Goal: Complete application form: Complete application form

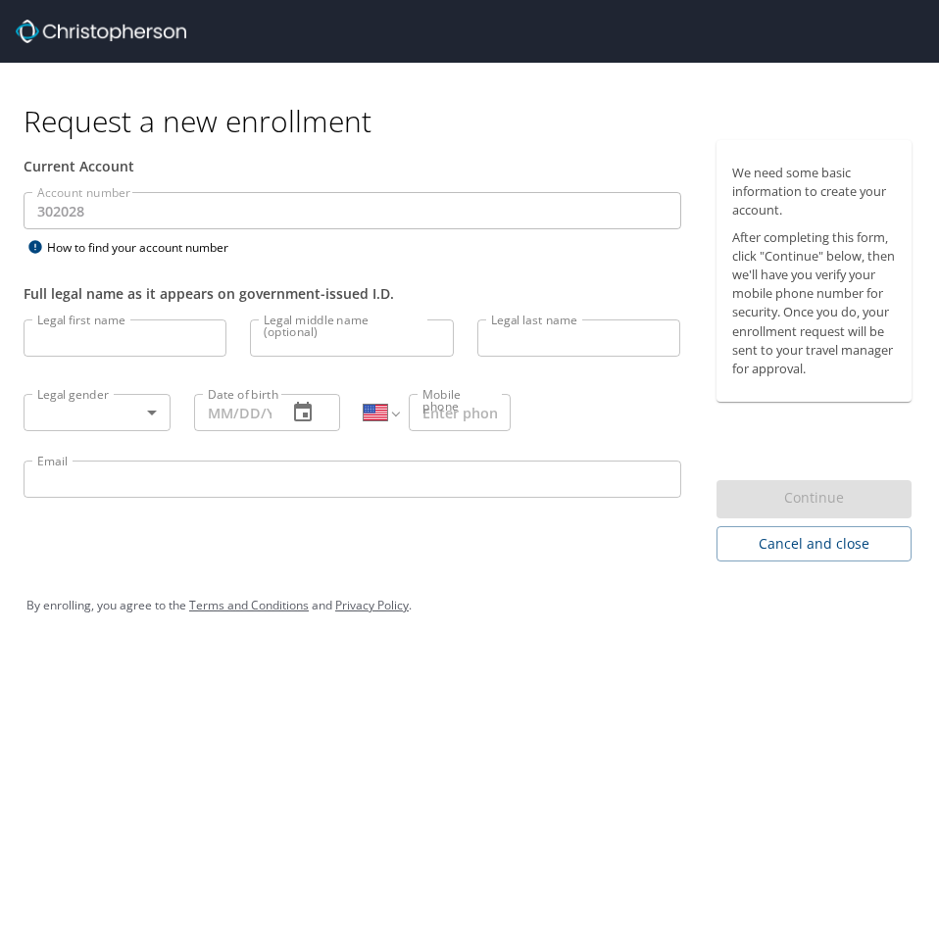
select select "US"
click at [72, 341] on input "Legal first name" at bounding box center [125, 338] width 203 height 37
type input "[PERSON_NAME]"
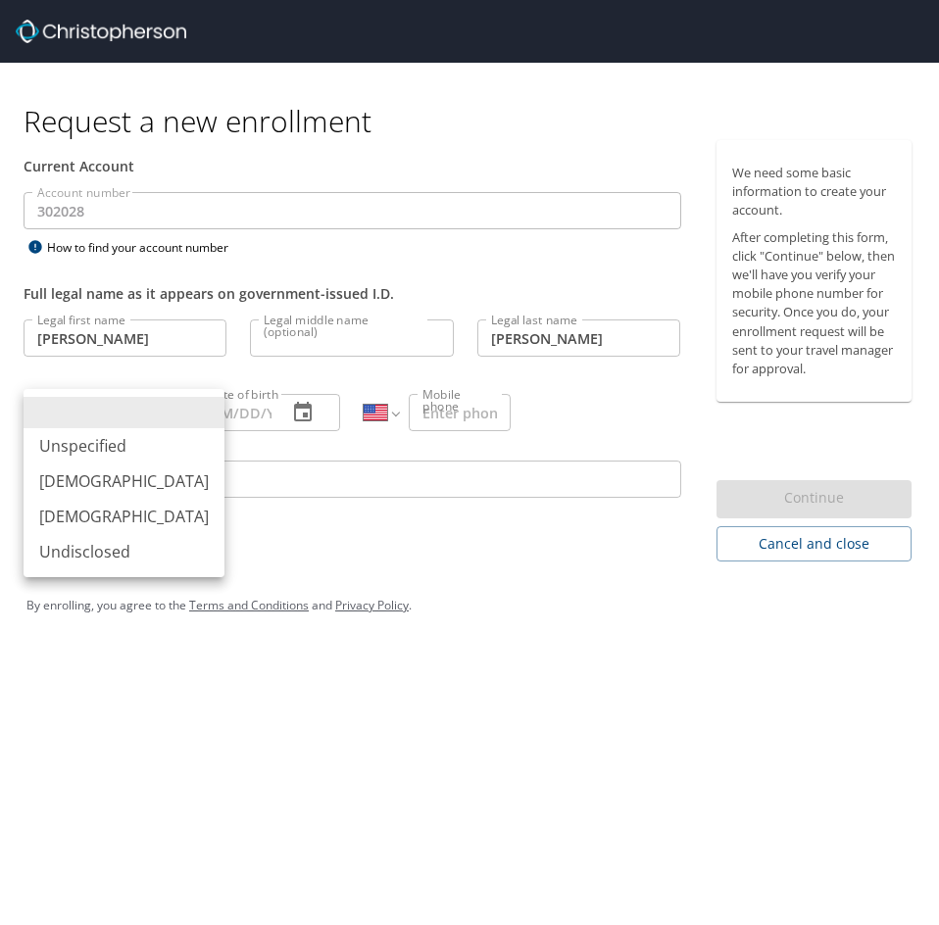
click at [98, 406] on body "Request a new enrollment Current Account Account number 302028 Account number H…" at bounding box center [469, 462] width 939 height 925
click at [99, 475] on li "[DEMOGRAPHIC_DATA]" at bounding box center [124, 481] width 201 height 35
type input "[DEMOGRAPHIC_DATA]"
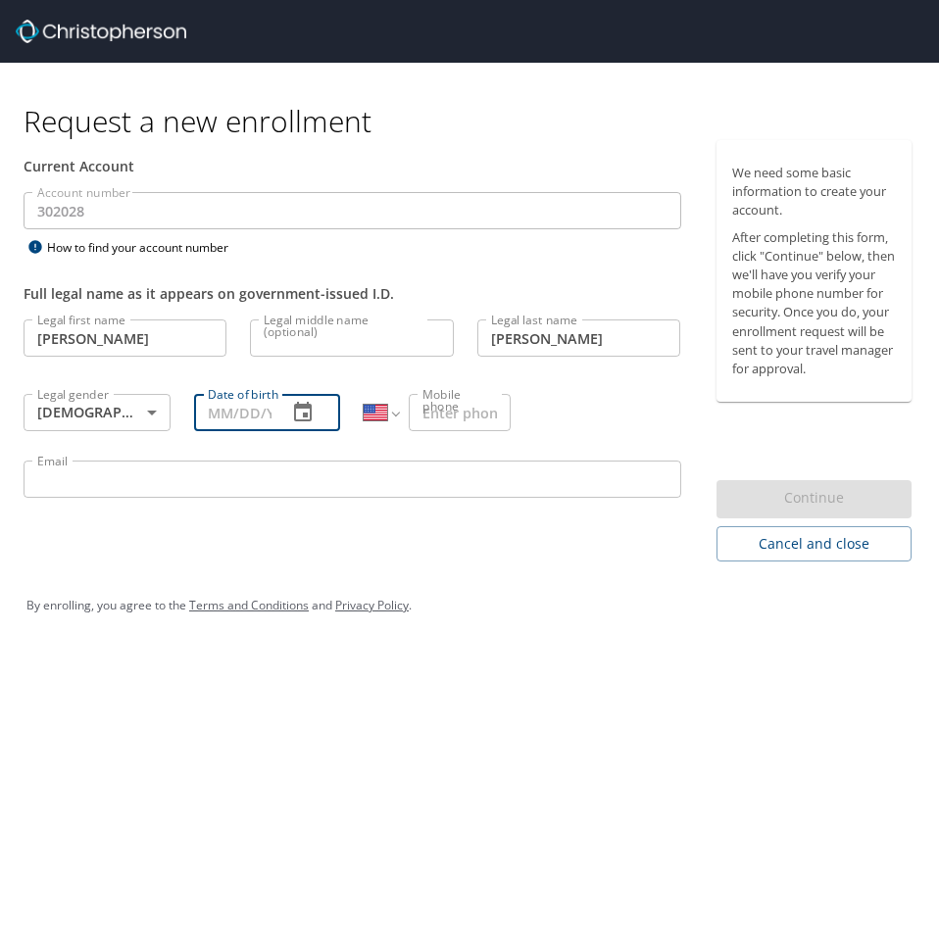
click at [239, 416] on input "Date of birth" at bounding box center [233, 412] width 78 height 37
type input "[DATE]"
click at [454, 414] on input "Mobile phone" at bounding box center [460, 412] width 102 height 37
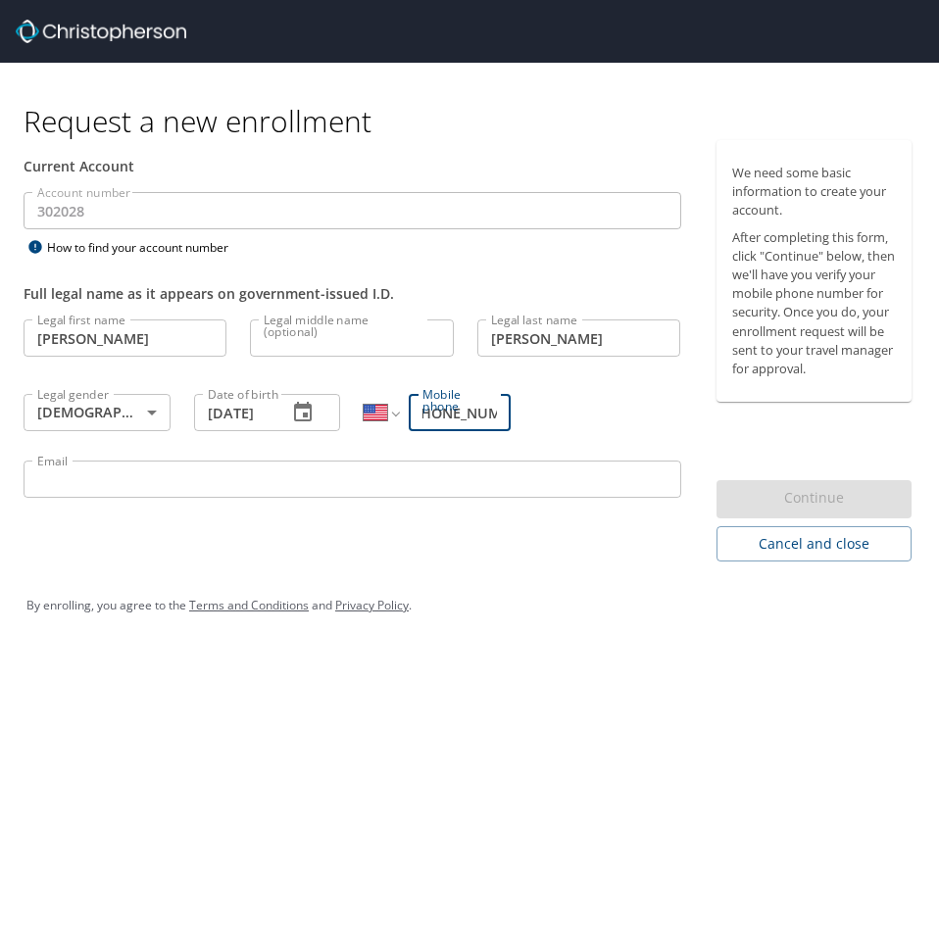
scroll to position [0, 24]
type input "[PHONE_NUMBER]"
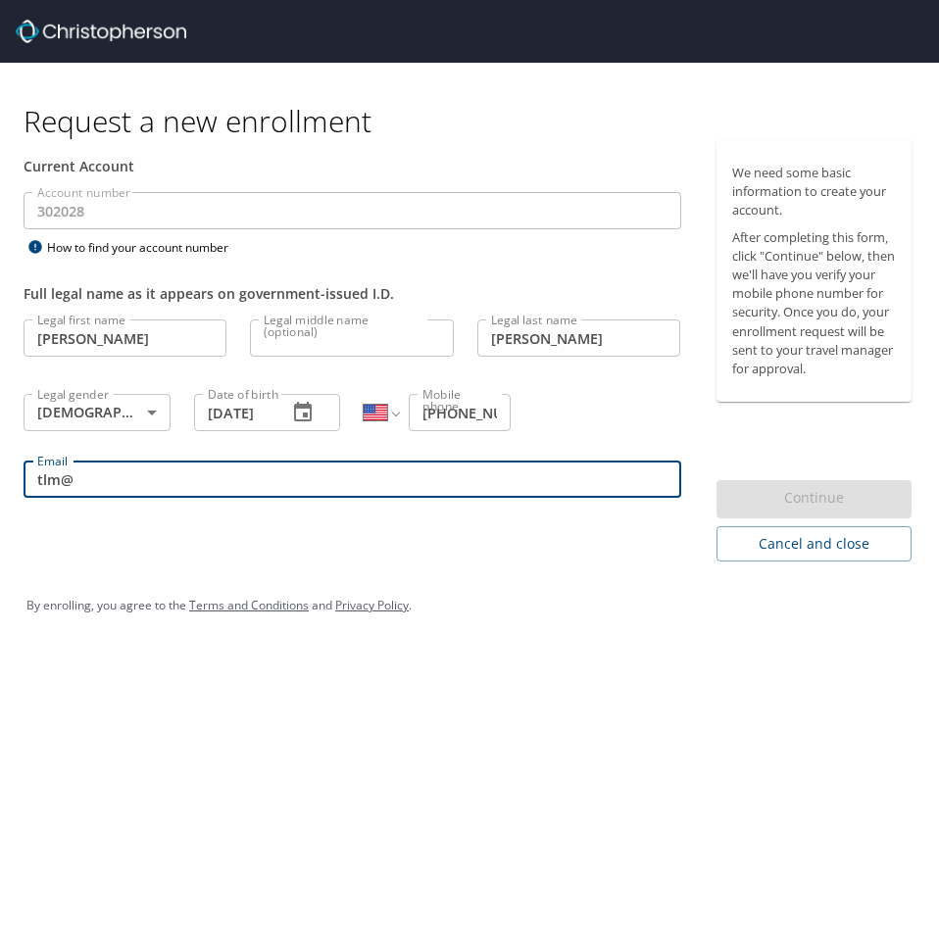
type input "[EMAIL_ADDRESS][DOMAIN_NAME]"
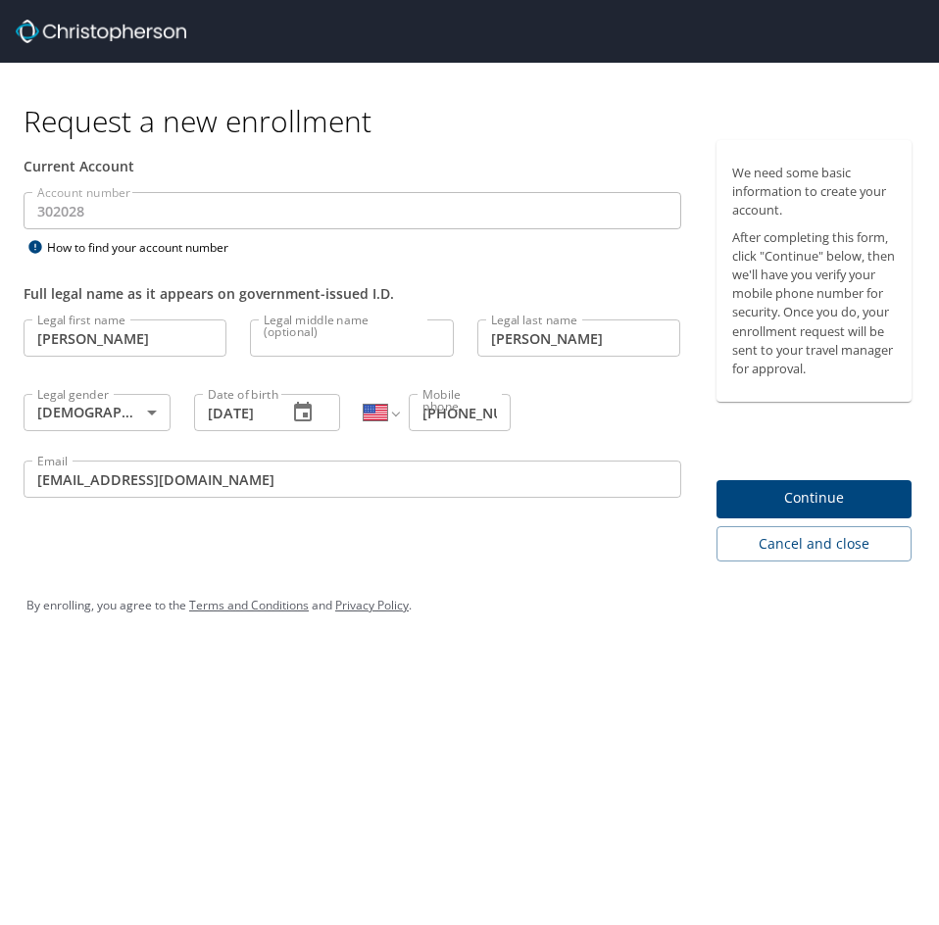
drag, startPoint x: 578, startPoint y: 571, endPoint x: 737, endPoint y: 520, distance: 166.8
click at [579, 571] on div "By enrolling, you agree to the Terms and Conditions and Privacy Policy ." at bounding box center [469, 606] width 915 height 88
click at [785, 488] on span "Continue" at bounding box center [814, 498] width 165 height 25
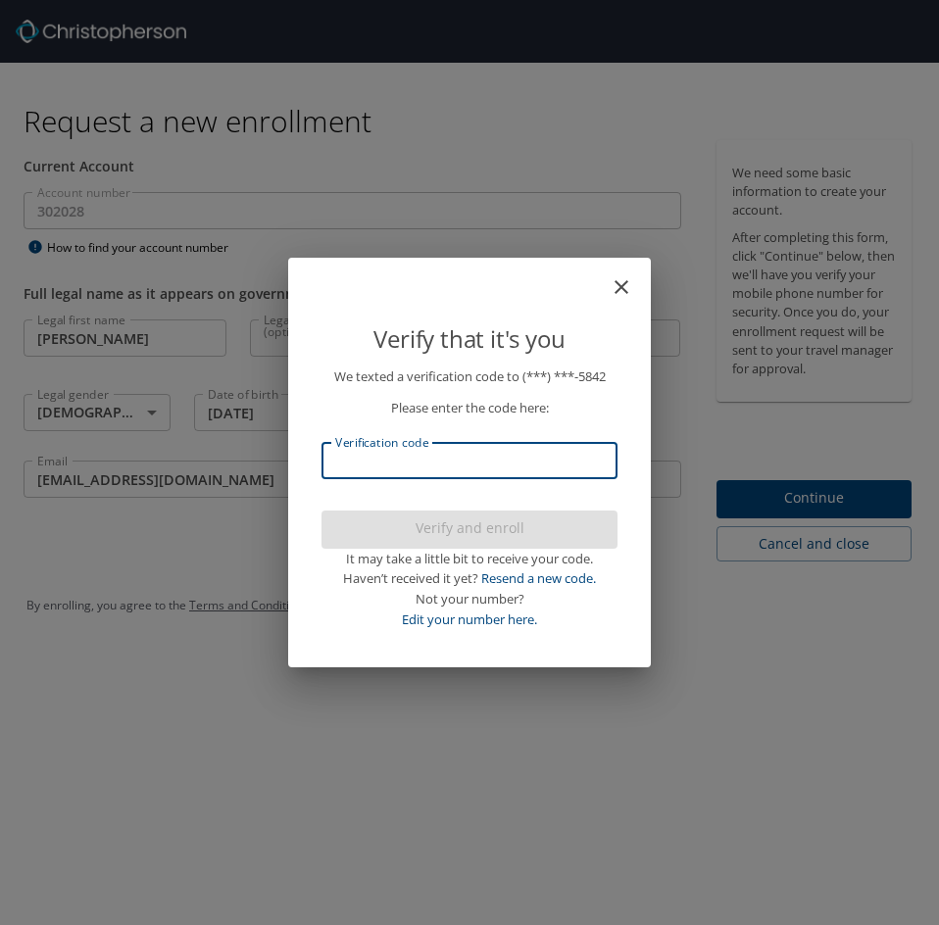
click at [425, 466] on input "Verification code" at bounding box center [469, 460] width 296 height 37
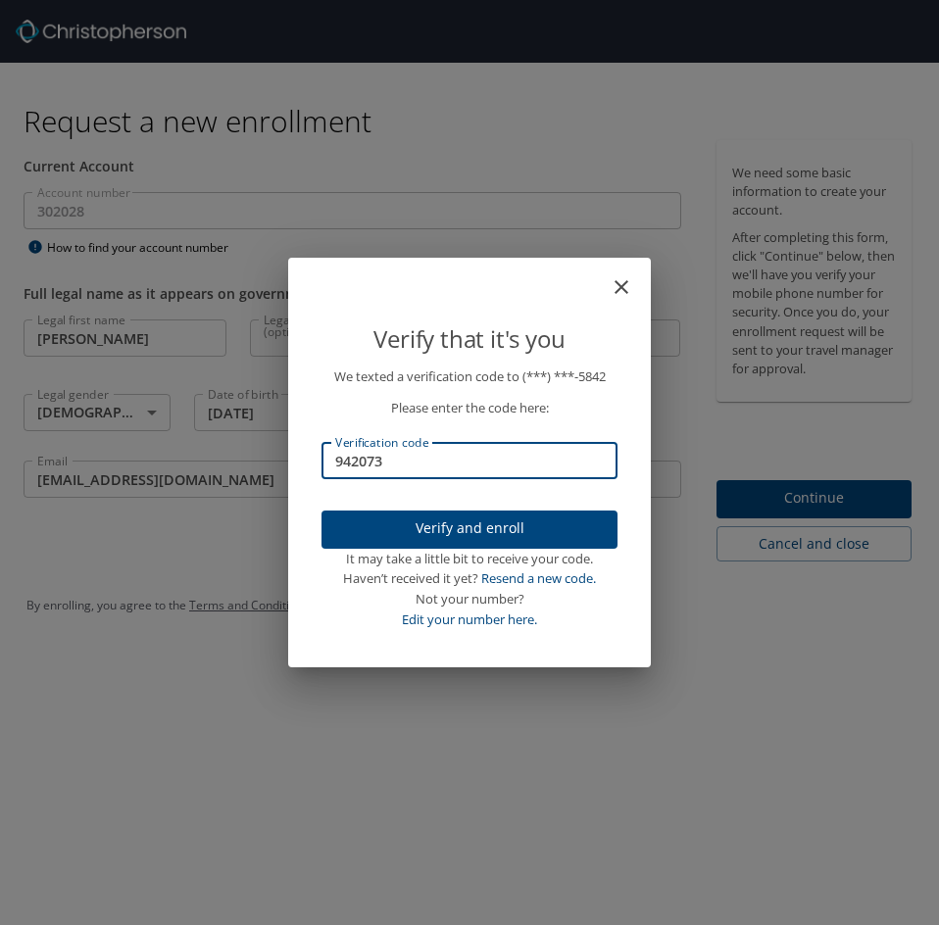
type input "942073"
click at [418, 536] on span "Verify and enroll" at bounding box center [469, 529] width 265 height 25
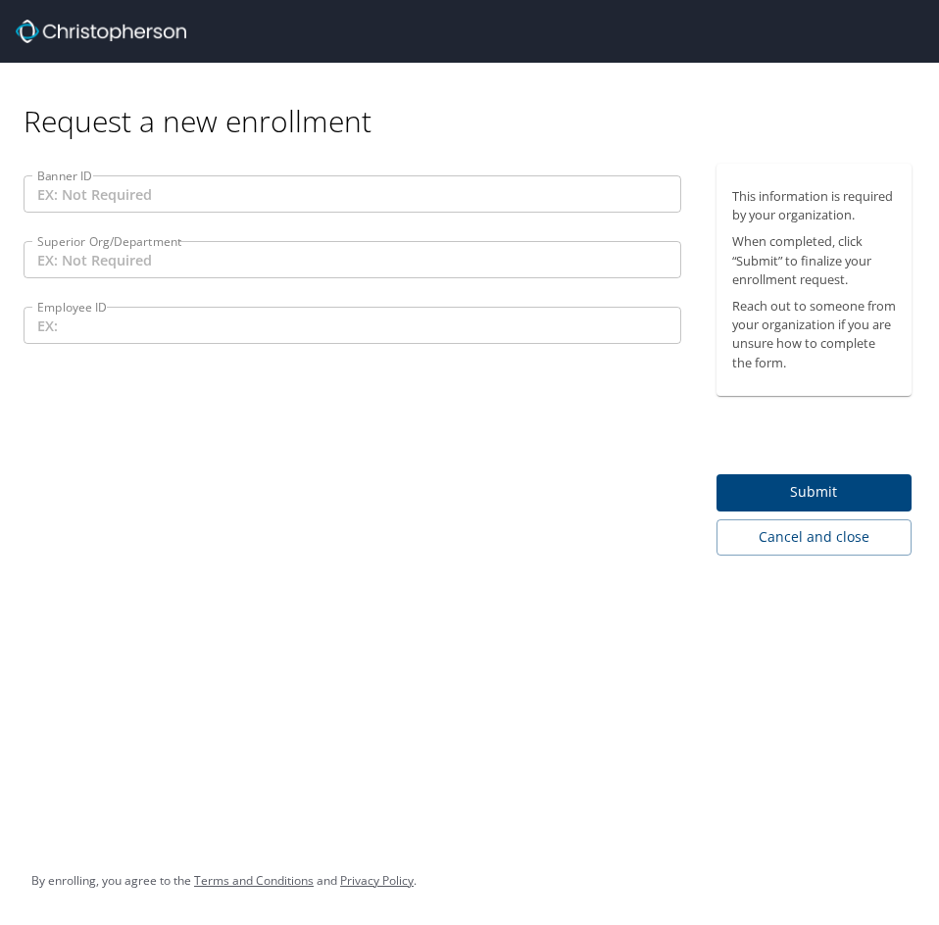
click at [139, 203] on input "Banner ID" at bounding box center [353, 193] width 658 height 37
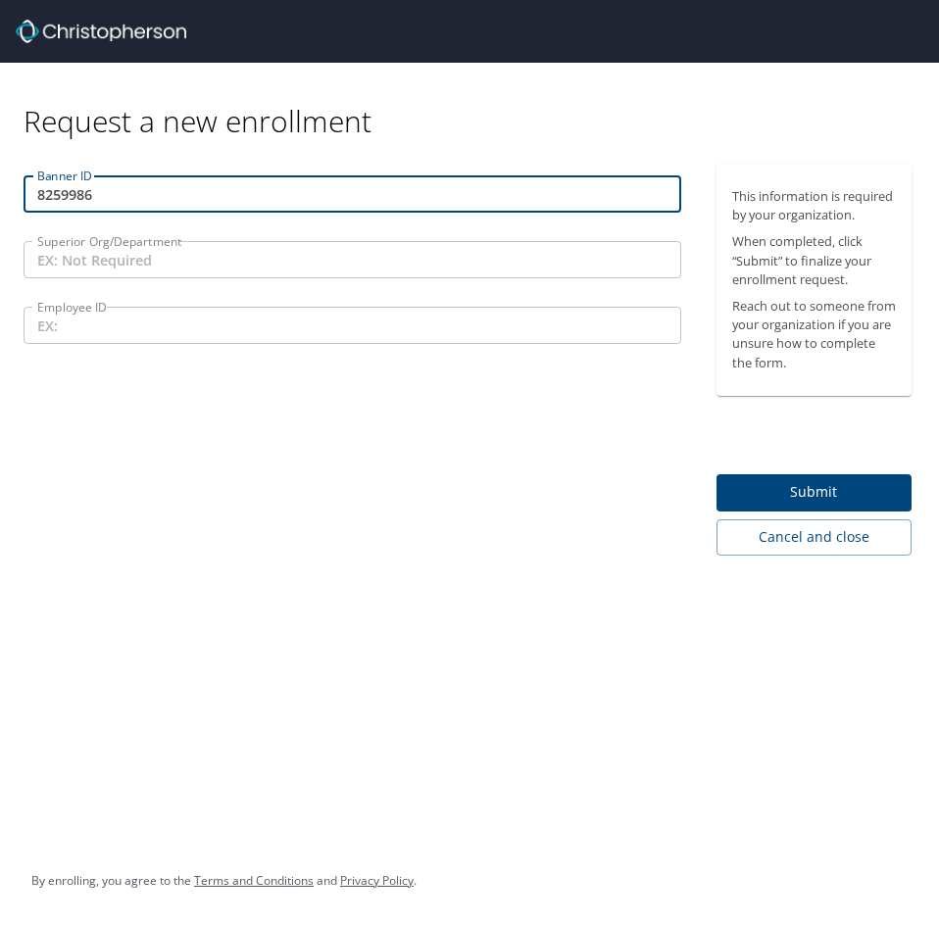
type input "8259986"
click at [98, 265] on input "Superior Org/Department" at bounding box center [353, 259] width 658 height 37
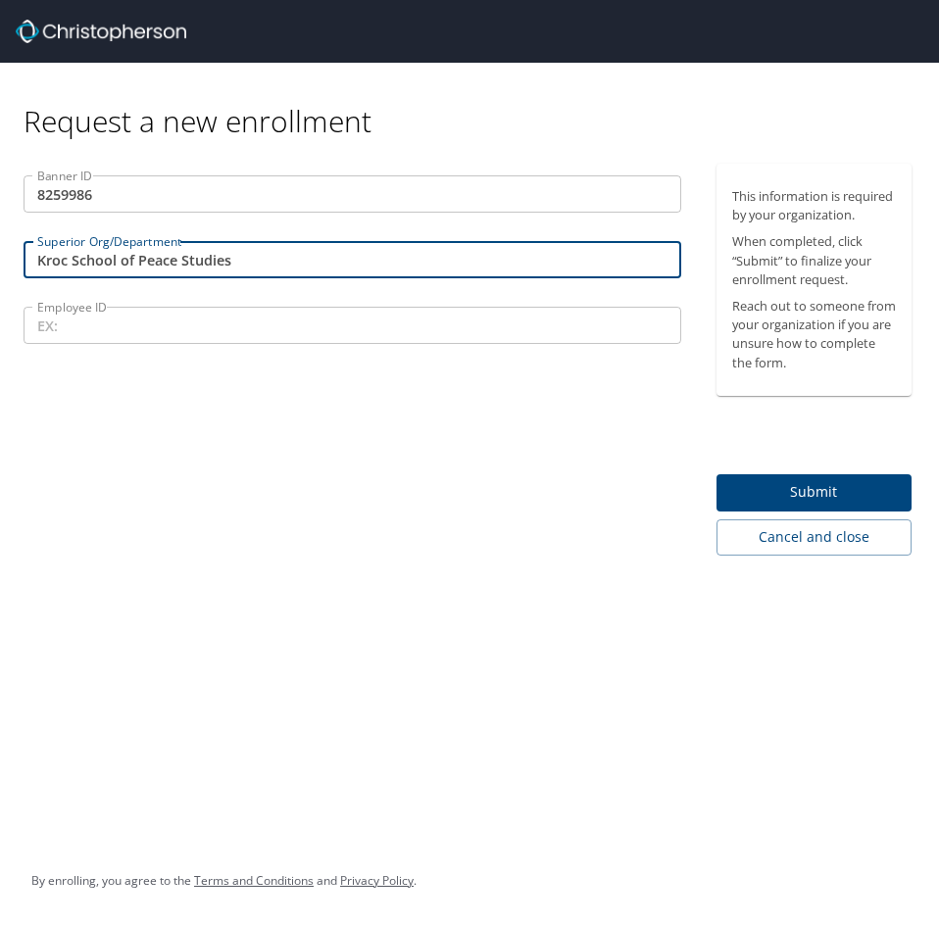
type input "Kroc School of Peace Studies"
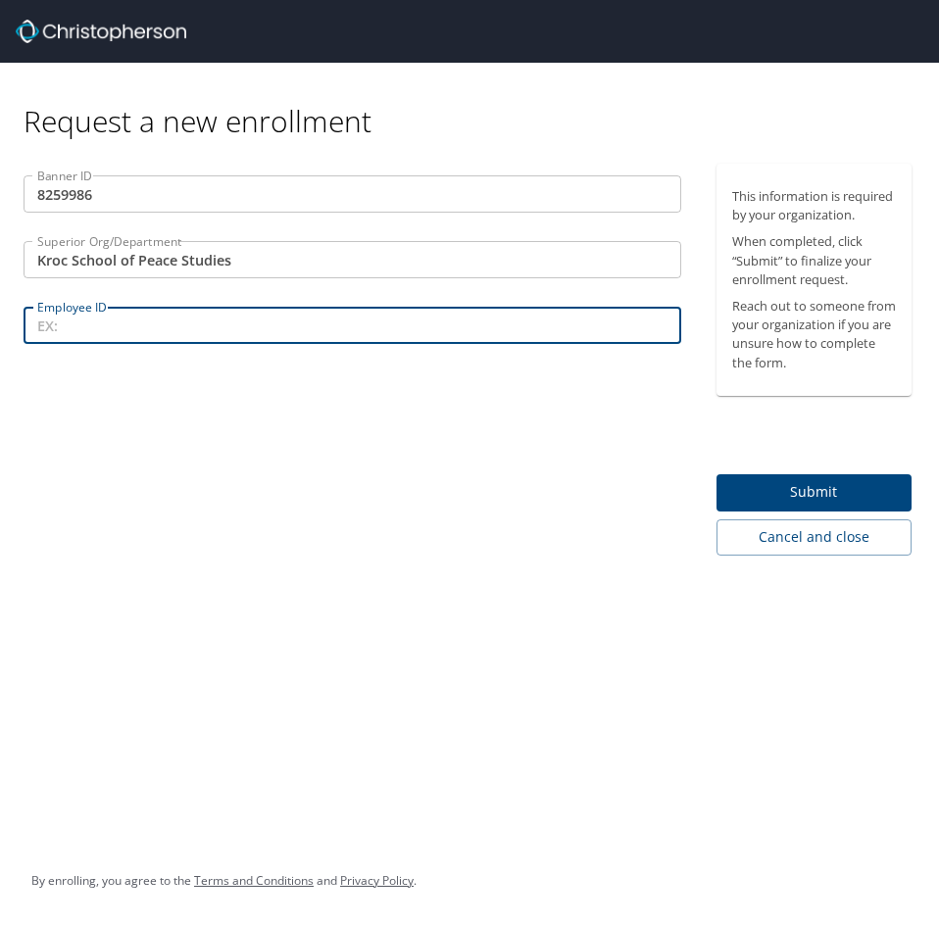
click at [64, 192] on input "8259986" at bounding box center [353, 193] width 658 height 37
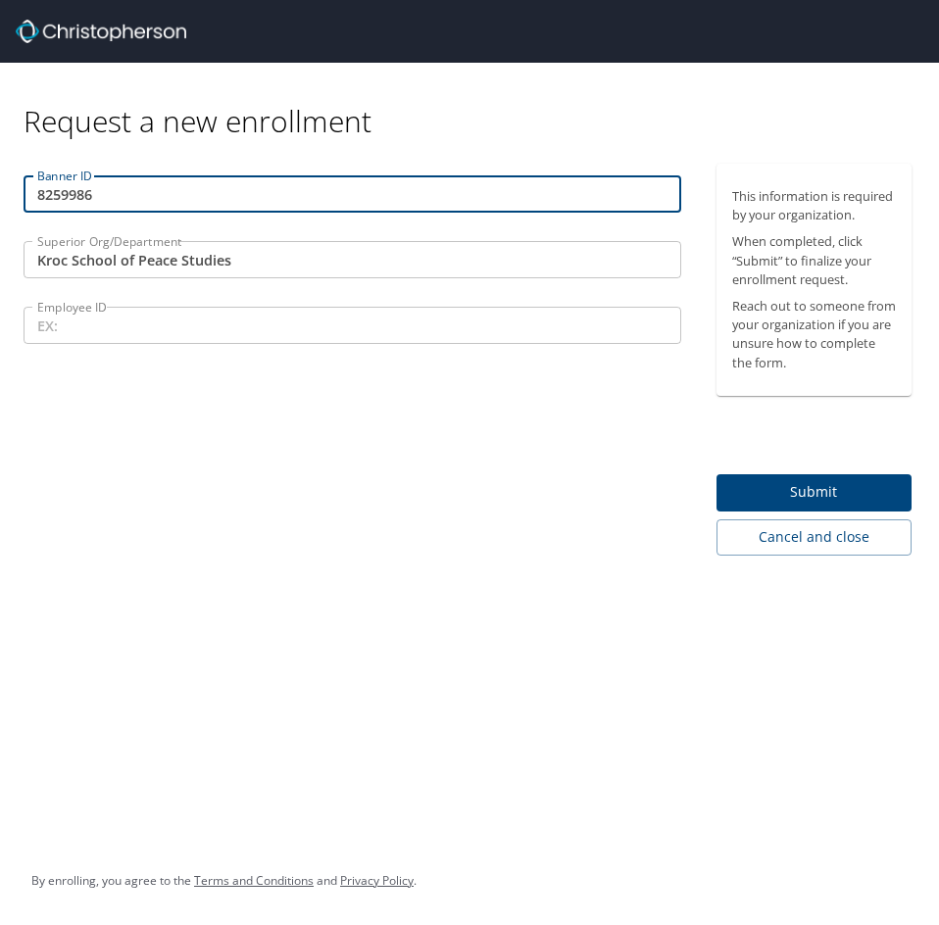
click at [64, 192] on input "8259986" at bounding box center [353, 193] width 658 height 37
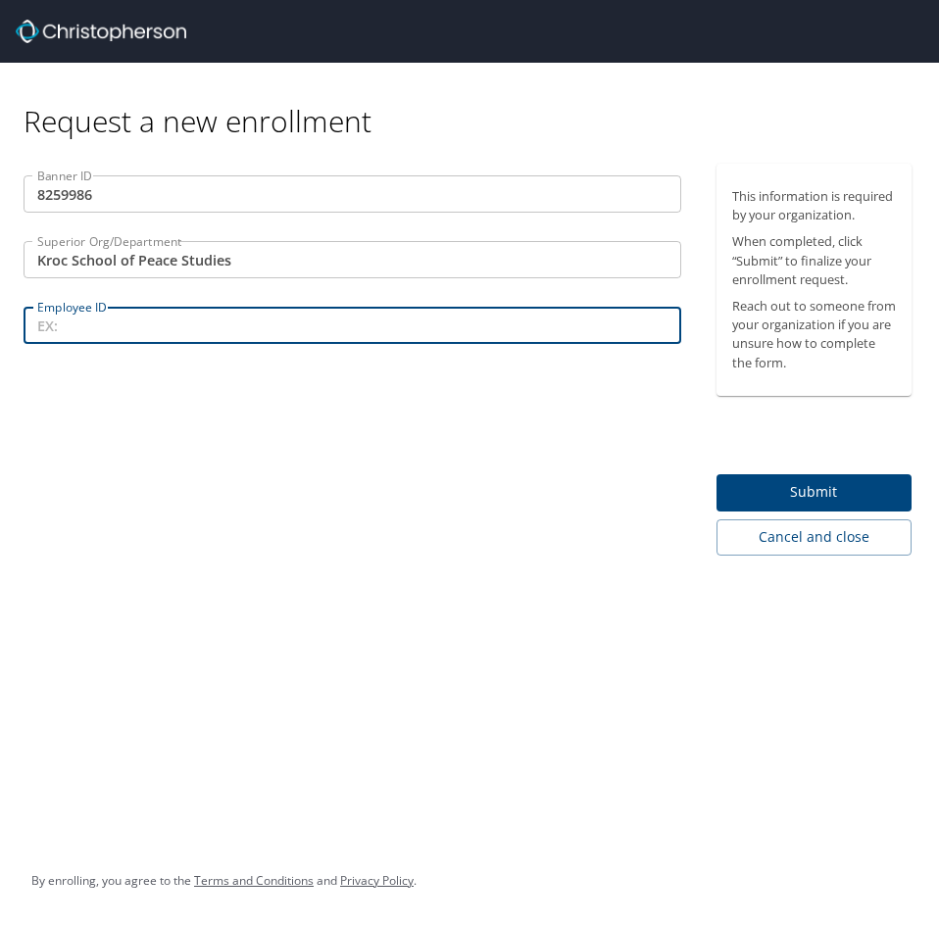
click at [69, 325] on input "Employee ID" at bounding box center [353, 325] width 658 height 37
type input "6"
type input "8259986"
click at [88, 189] on input "8259986" at bounding box center [353, 193] width 658 height 37
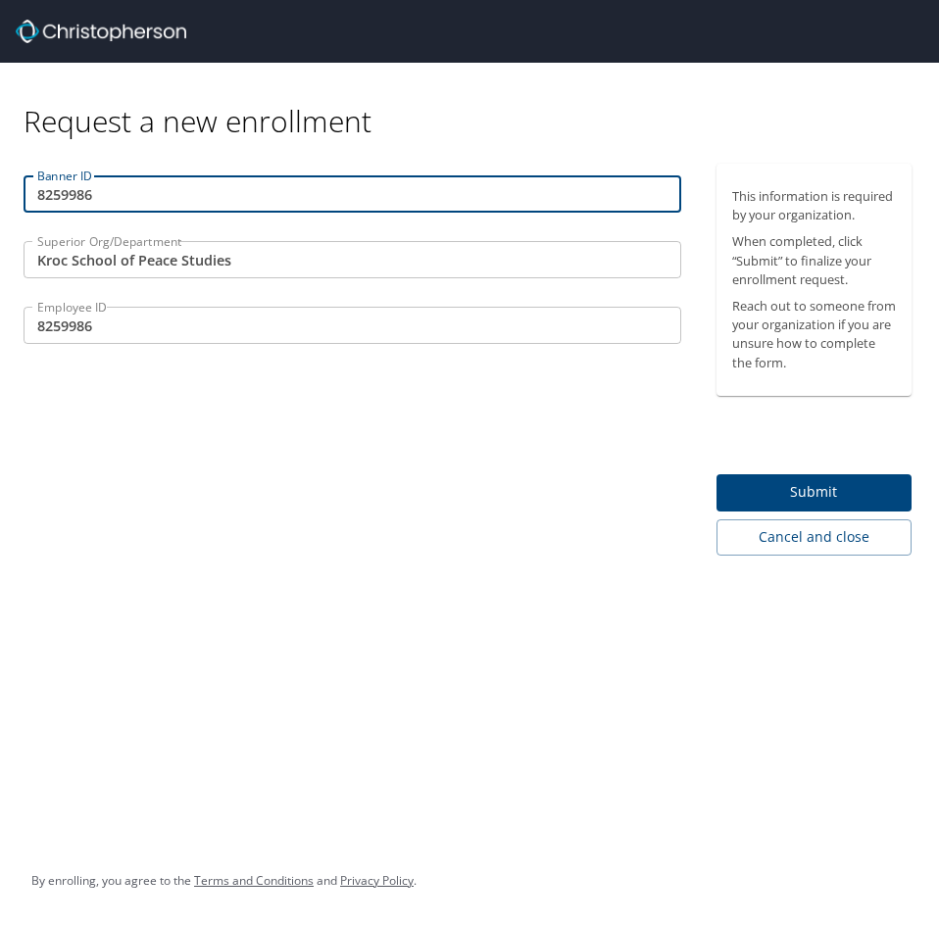
click at [88, 189] on input "8259986" at bounding box center [353, 193] width 658 height 37
click at [155, 329] on input "8259986" at bounding box center [353, 325] width 658 height 37
click at [180, 202] on input "Banner ID" at bounding box center [353, 193] width 658 height 37
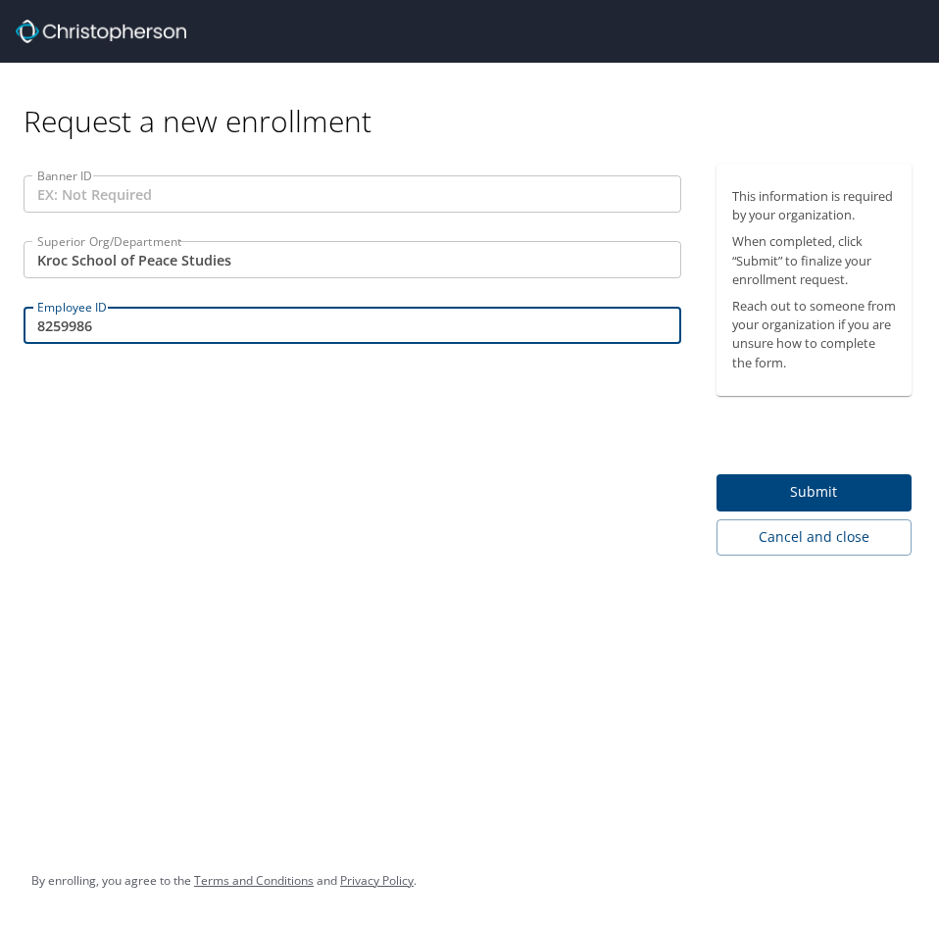
click at [222, 312] on input "8259986" at bounding box center [353, 325] width 658 height 37
click at [806, 490] on span "Submit" at bounding box center [814, 492] width 165 height 25
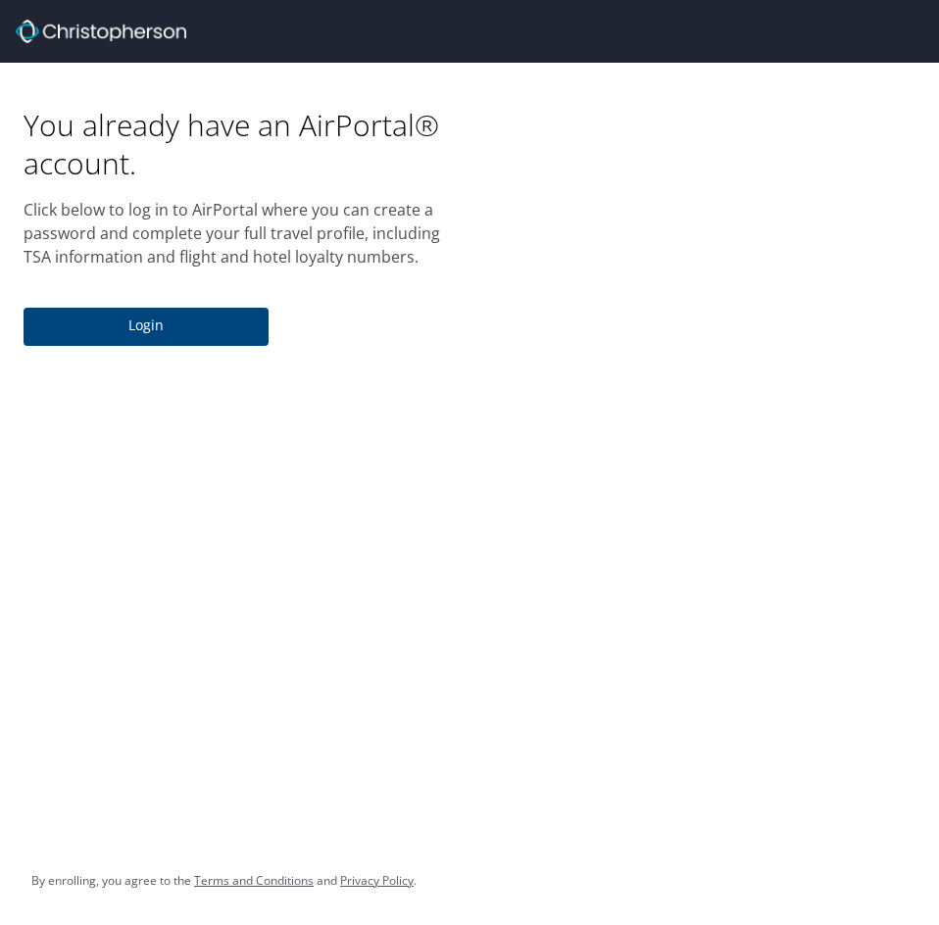
click at [152, 331] on span "Login" at bounding box center [146, 326] width 214 height 25
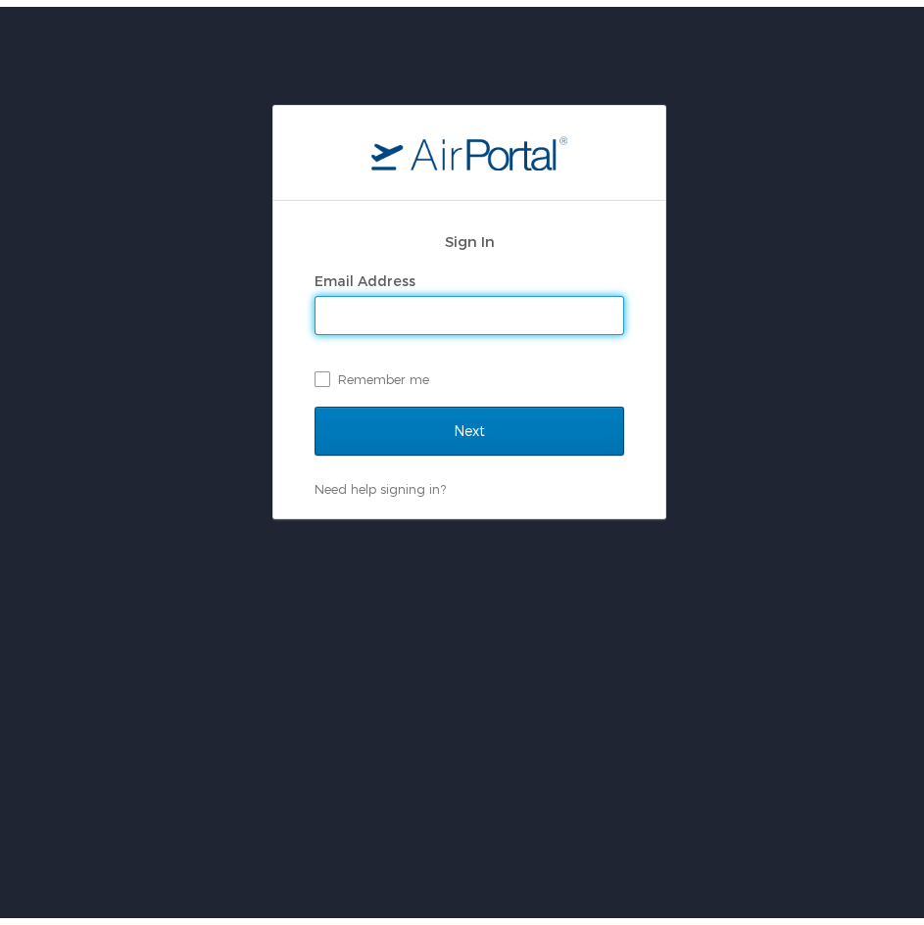
click at [430, 315] on input "Email Address" at bounding box center [470, 308] width 308 height 37
type input "[EMAIL_ADDRESS][DOMAIN_NAME]"
click at [315, 370] on label "Remember me" at bounding box center [470, 372] width 310 height 29
click at [315, 370] on input "Remember me" at bounding box center [321, 371] width 13 height 13
checkbox input "true"
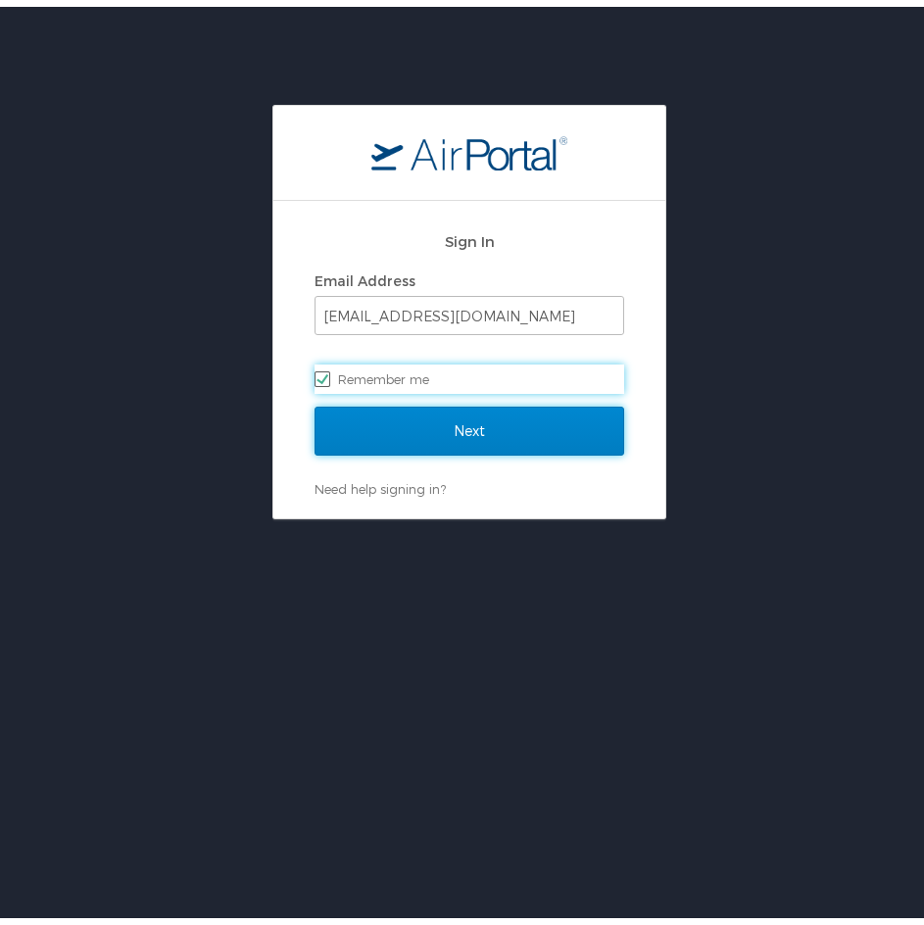
click at [424, 430] on input "Next" at bounding box center [470, 424] width 310 height 49
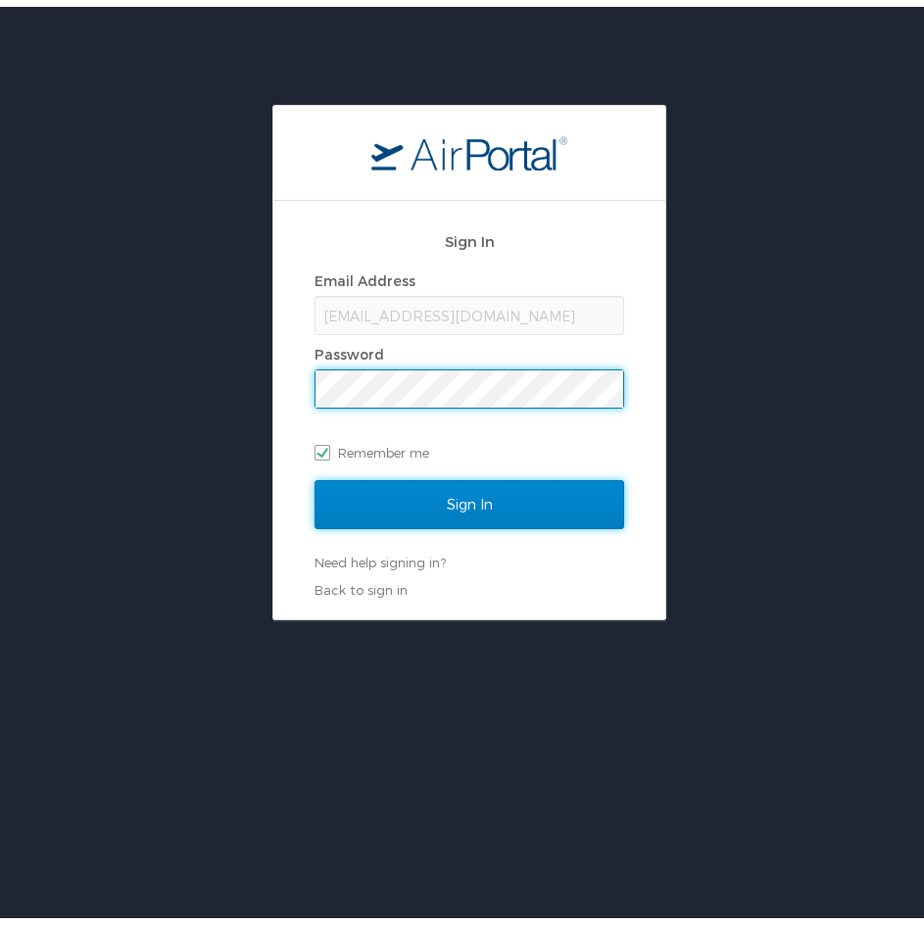
click at [399, 495] on input "Sign In" at bounding box center [470, 497] width 310 height 49
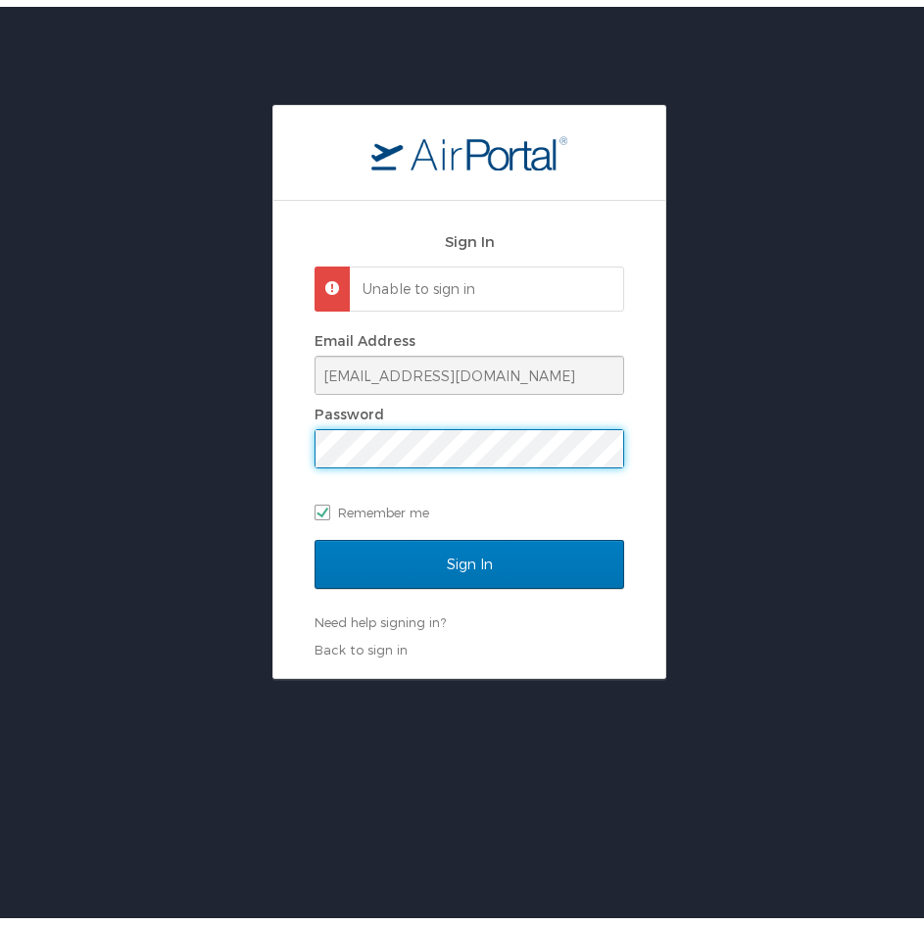
click at [158, 415] on div "Sign In Unable to sign in Email Address [EMAIL_ADDRESS][DOMAIN_NAME] Password R…" at bounding box center [469, 385] width 939 height 574
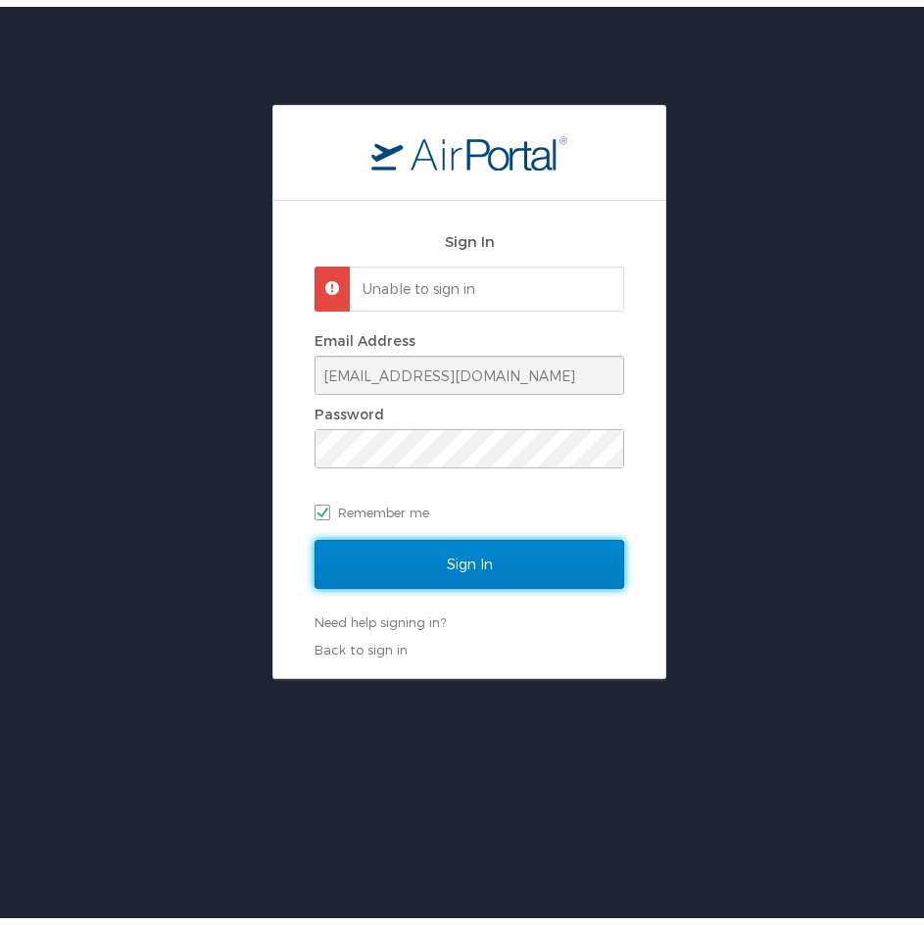
click at [442, 559] on input "Sign In" at bounding box center [470, 557] width 310 height 49
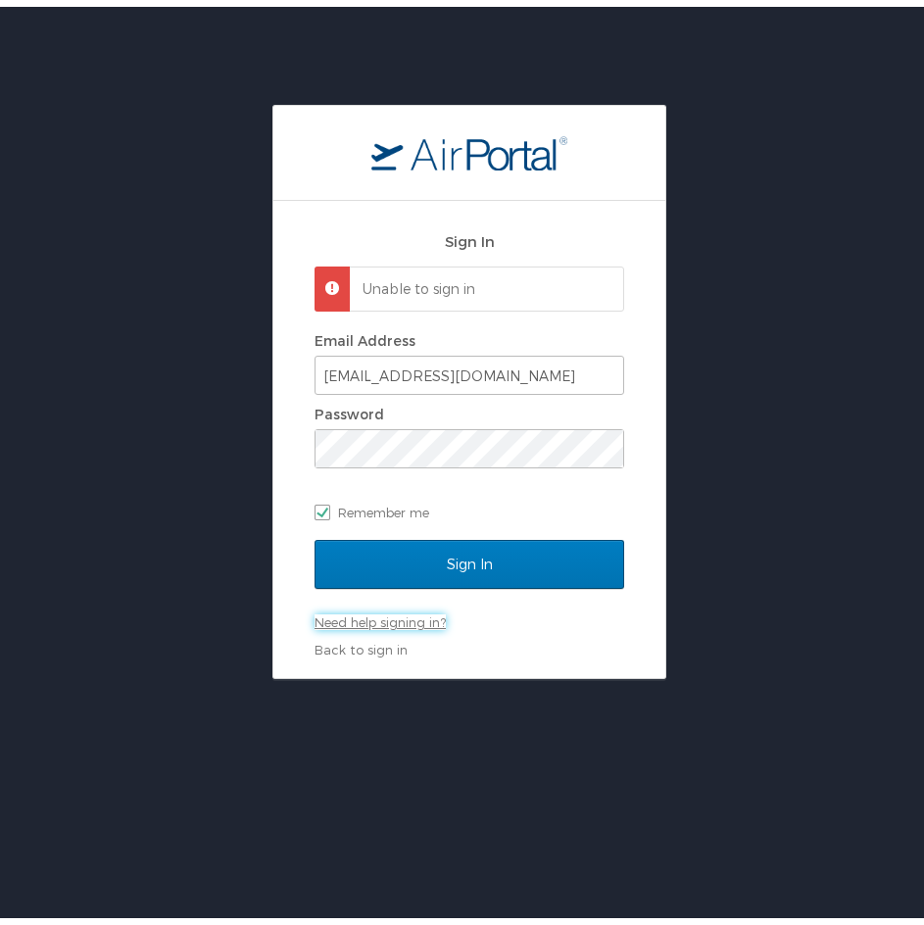
click at [334, 617] on link "Need help signing in?" at bounding box center [380, 616] width 131 height 16
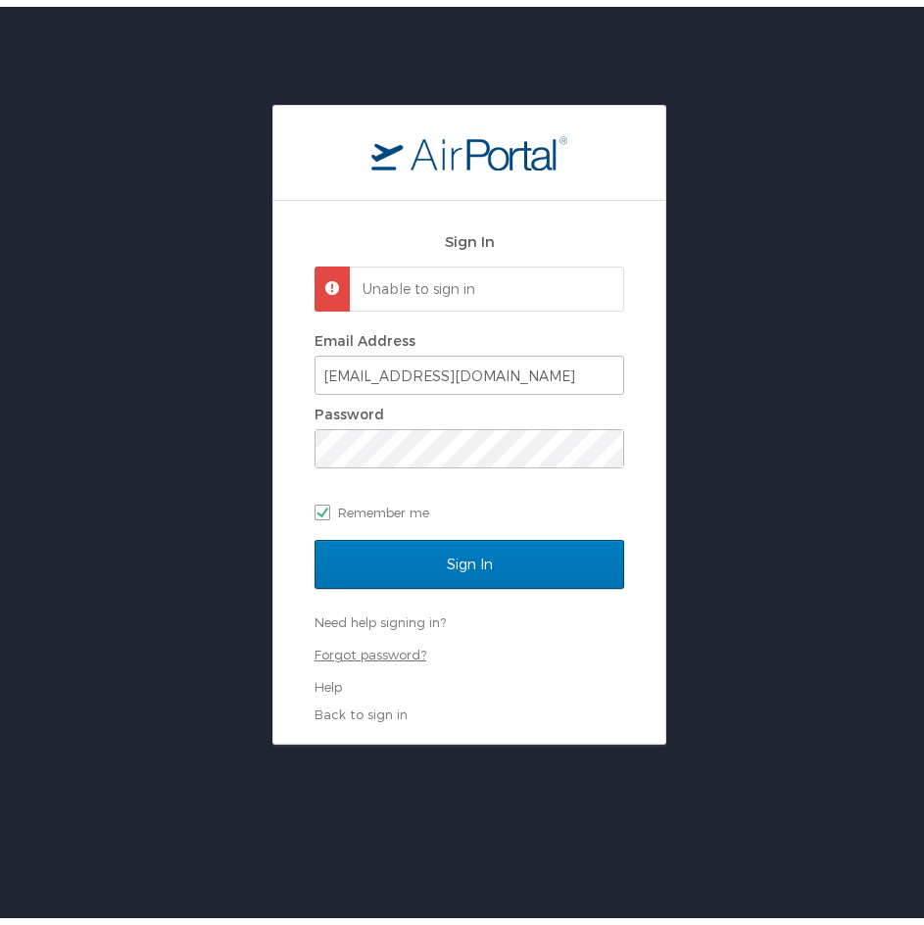
click at [350, 654] on link "Forgot password?" at bounding box center [371, 648] width 112 height 16
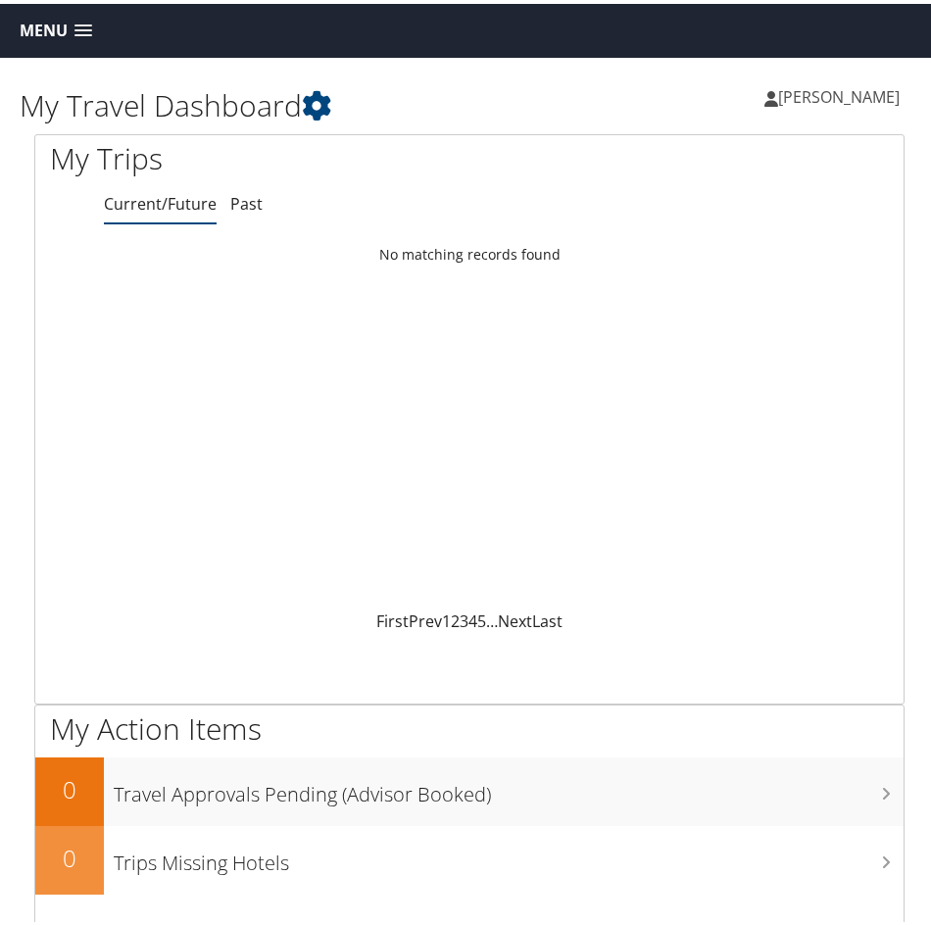
click at [779, 93] on span "[PERSON_NAME]" at bounding box center [839, 93] width 122 height 22
